Goal: Navigation & Orientation: Find specific page/section

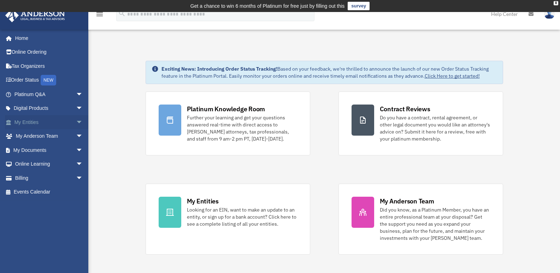
click at [24, 124] on link "My Entities arrow_drop_down" at bounding box center [49, 122] width 89 height 14
click at [24, 122] on link "My Entities arrow_drop_down" at bounding box center [49, 122] width 89 height 14
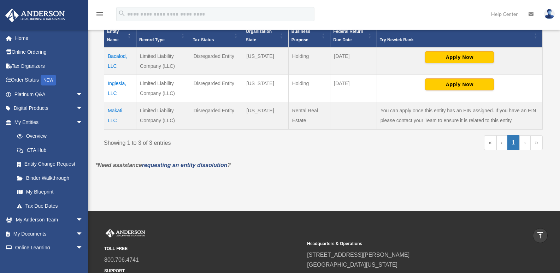
scroll to position [177, 0]
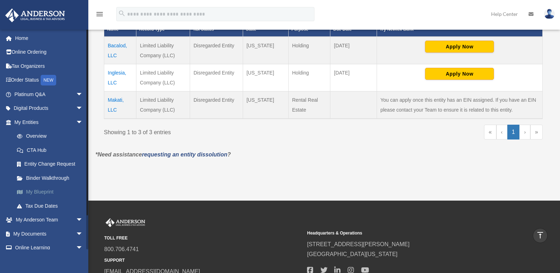
click at [46, 191] on link "My Blueprint" at bounding box center [52, 192] width 84 height 14
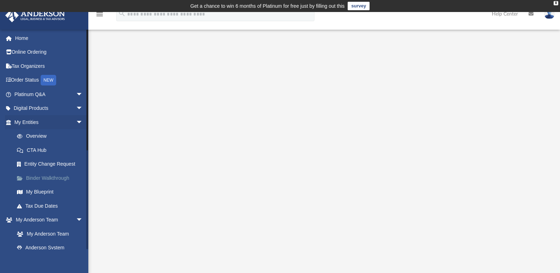
click at [46, 175] on link "Binder Walkthrough" at bounding box center [52, 178] width 84 height 14
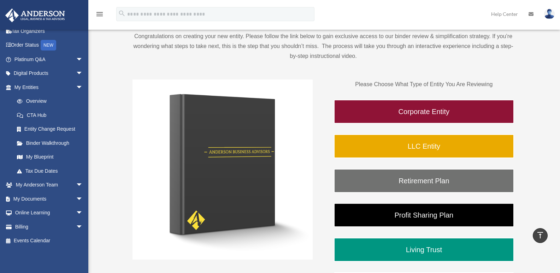
scroll to position [71, 0]
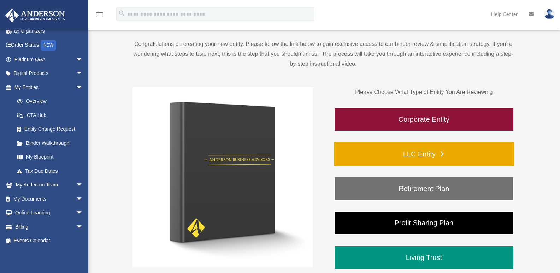
click at [412, 152] on link "LLC Entity" at bounding box center [424, 154] width 180 height 24
